Goal: Contribute content

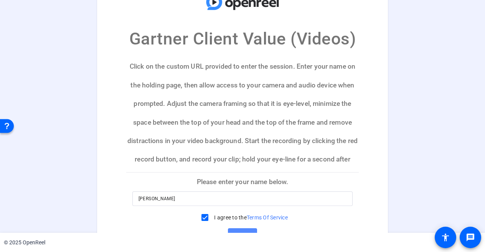
click at [247, 230] on span "Continue" at bounding box center [242, 236] width 17 height 12
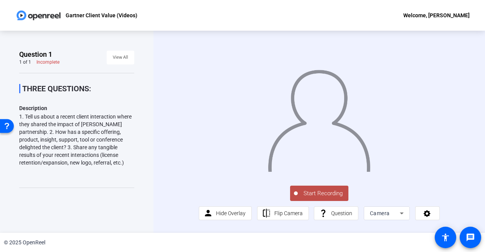
click at [330, 196] on span "Start Recording" at bounding box center [323, 193] width 51 height 9
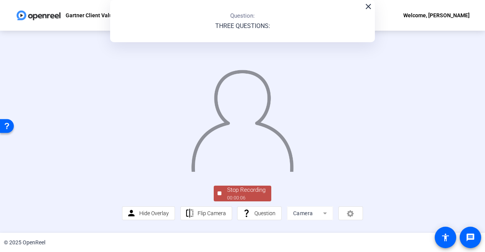
click at [231, 197] on div "00:00:06" at bounding box center [246, 198] width 38 height 7
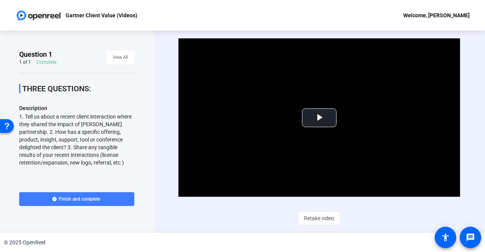
click at [68, 200] on span "Finish and complete" at bounding box center [79, 199] width 41 height 6
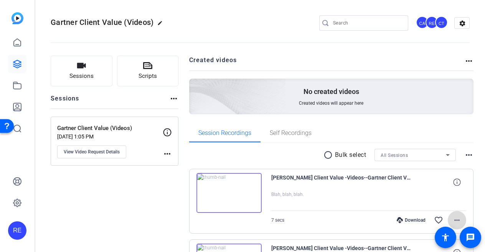
click at [453, 223] on mat-icon "more_horiz" at bounding box center [457, 220] width 9 height 9
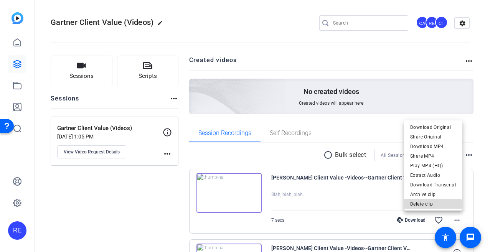
click at [433, 205] on span "Delete clip" at bounding box center [434, 204] width 46 height 9
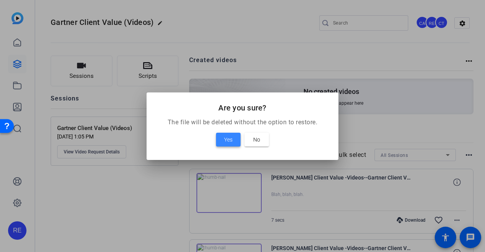
click at [233, 138] on span at bounding box center [228, 140] width 25 height 18
